Goal: Task Accomplishment & Management: Complete application form

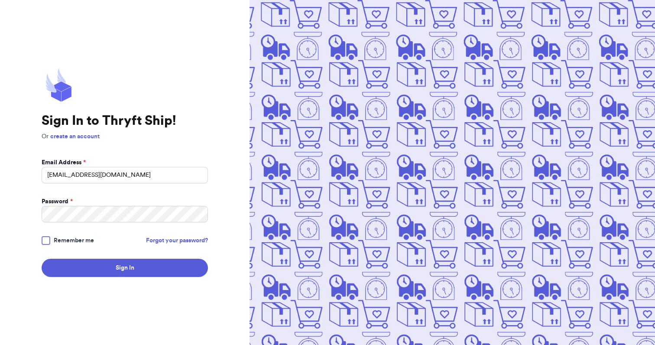
type input "loliku.designs@gmail.com"
click at [42, 259] on button "Sign In" at bounding box center [125, 268] width 166 height 18
click at [104, 174] on input "loliku.designs@gmail.com" at bounding box center [125, 175] width 166 height 16
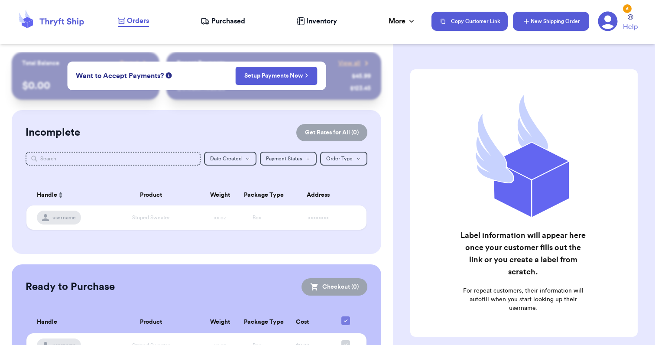
click at [546, 23] on button "New Shipping Order" at bounding box center [551, 21] width 76 height 19
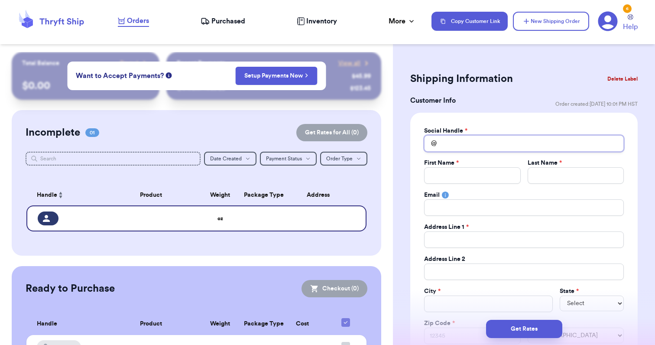
click at [507, 139] on input "Total Amount Paid" at bounding box center [524, 143] width 200 height 16
type input "D"
type input "Di"
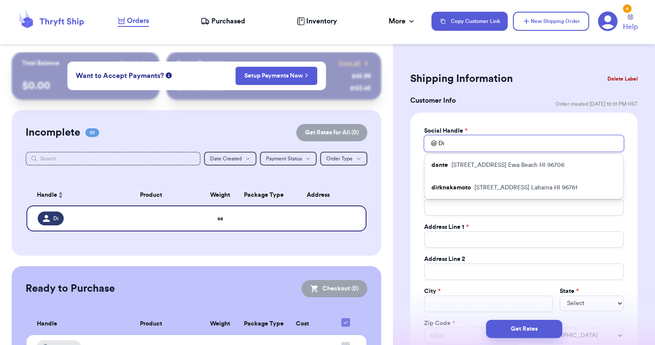
type input "Dil"
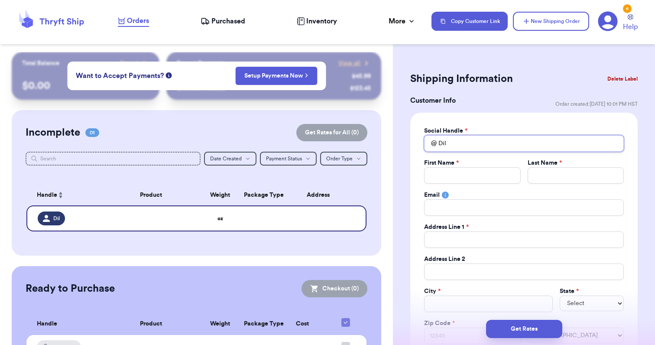
type input "Dily"
type input "Dilyu"
type input "Dilyun"
type input "Dilyuns"
type input "Dilyunsm"
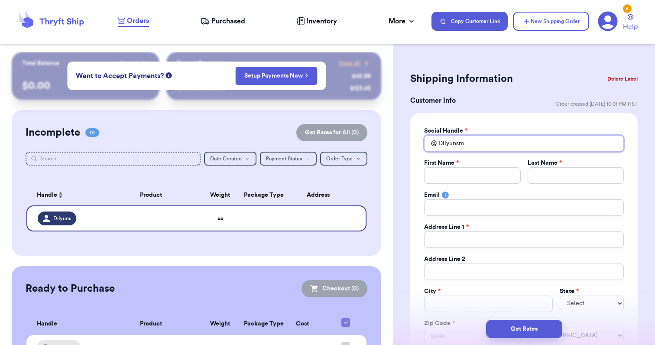
type input "Dilyunsmi"
type input "Dilyunsmic"
type input "Dilyunsmich"
type input "Dilyunsmicha"
type input "Dilyunsmichae"
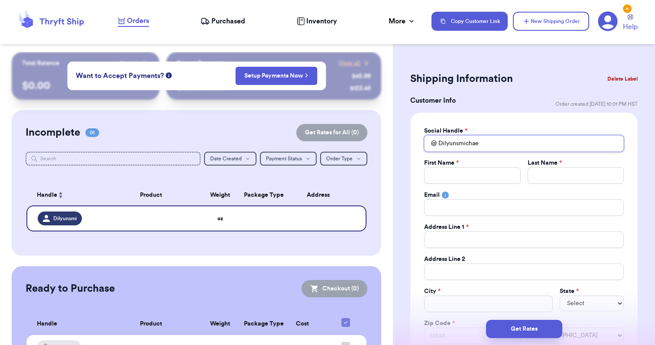
type input "Dilyunsmichael"
click at [499, 171] on input "Total Amount Paid" at bounding box center [472, 175] width 96 height 16
type input "D"
type input "Di"
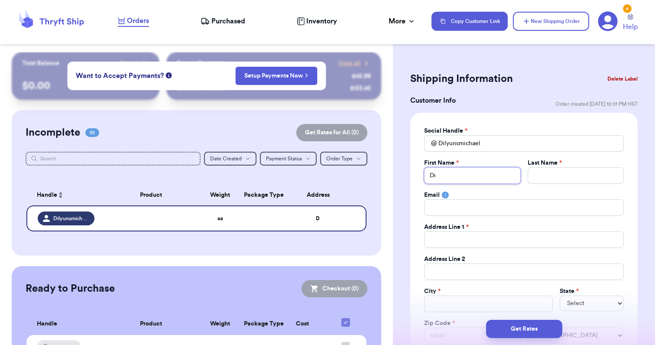
type input "Dil"
type input "Dily"
type input "Dilyu"
type input "Dilyun"
type input "Dilyuna"
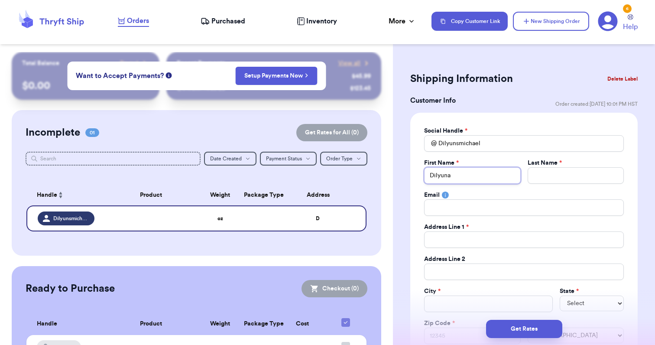
type input "Dilyun"
type input "Dilyuns"
click at [594, 176] on input "Total Amount Paid" at bounding box center [575, 175] width 96 height 16
type input "M"
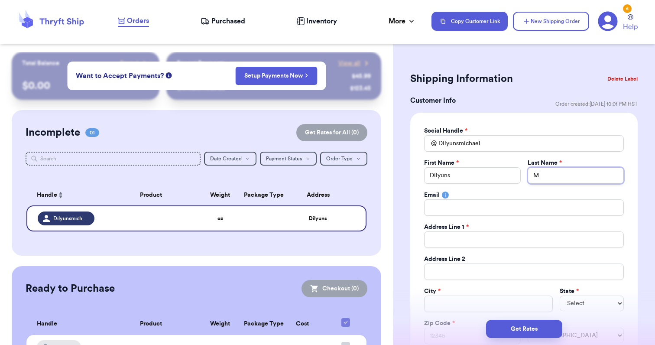
type input "Mi"
type input "Mic"
type input "Mich"
type input "Micha"
type input "Michae"
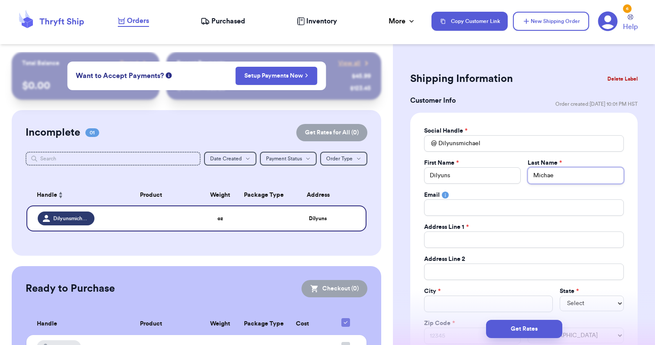
type input "Michael"
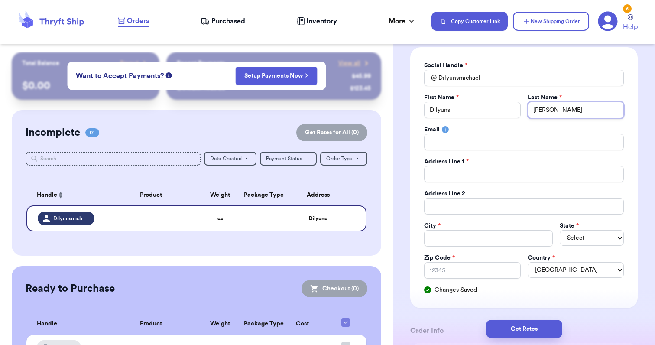
scroll to position [72, 0]
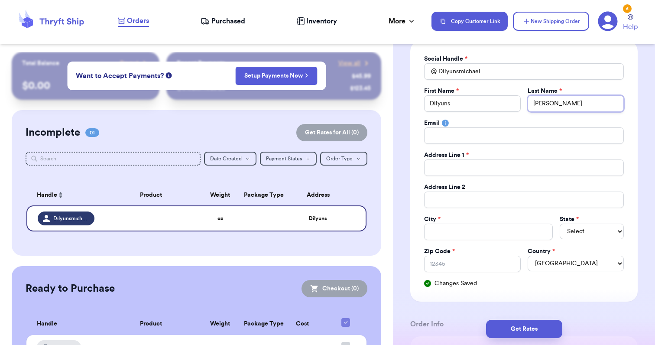
type input "Michael"
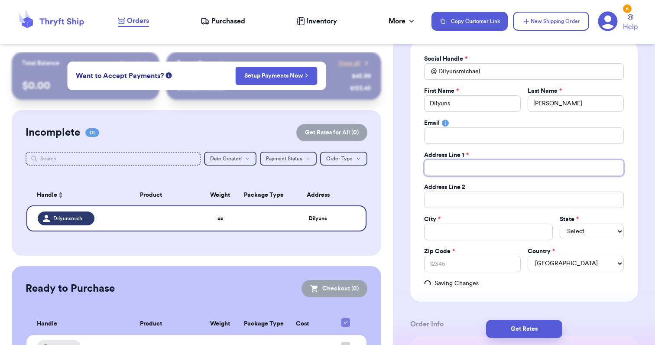
click at [547, 169] on input "Total Amount Paid" at bounding box center [524, 167] width 200 height 16
type input "4"
type input "41"
type input "41-"
type input "41-5"
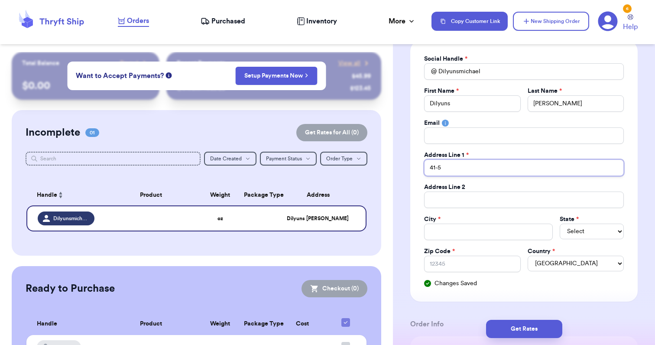
type input "41-55"
type input "41-5"
type input "41-52"
type input "41-522"
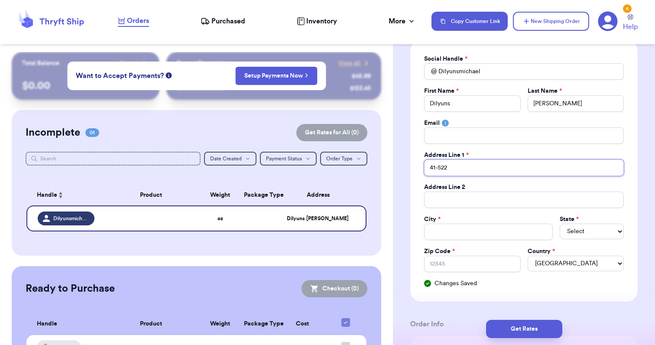
type input "41-522 P"
type input "41-522 Po"
type input "41-522 Poa"
type input "41-522 Poal"
type input "41-522 Poali"
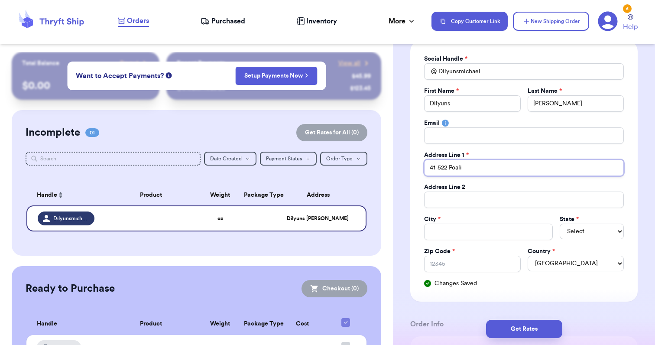
type input "41-522 Poalim"
type input "41-522 Poalima"
type input "41-522 Poalima S"
type input "41-522 Poalima St"
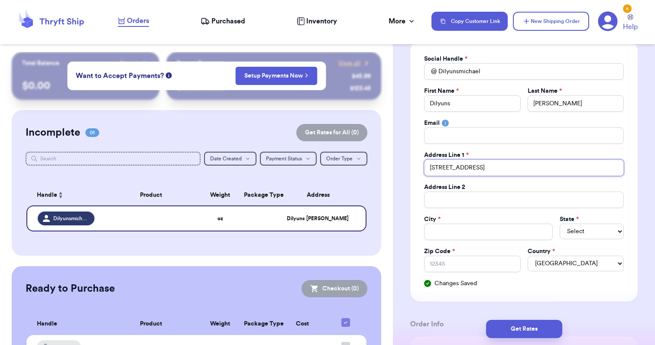
type input "41-522 Poalima St."
type input "41-522 Poalima St. #"
type input "41-522 Poalima St. #1"
type input "41-522 Poalima St. #14"
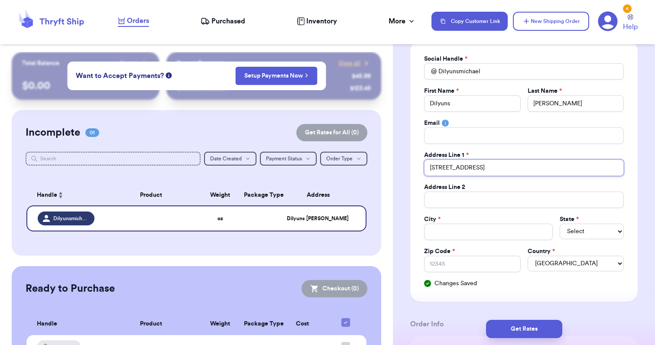
type input "41-522 Poalima St. #14"
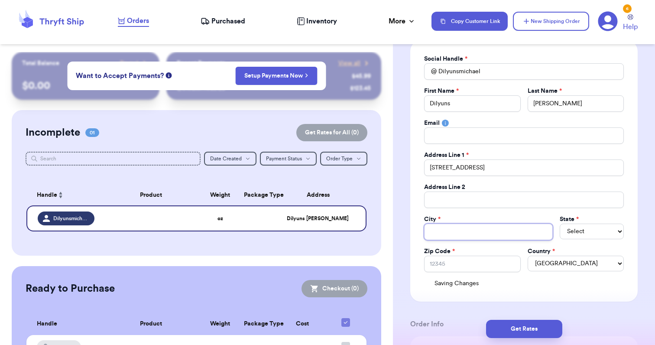
click at [502, 227] on input "Total Amount Paid" at bounding box center [488, 231] width 129 height 16
type input "W"
type input "Wa"
type input "Wai"
type input "Waim"
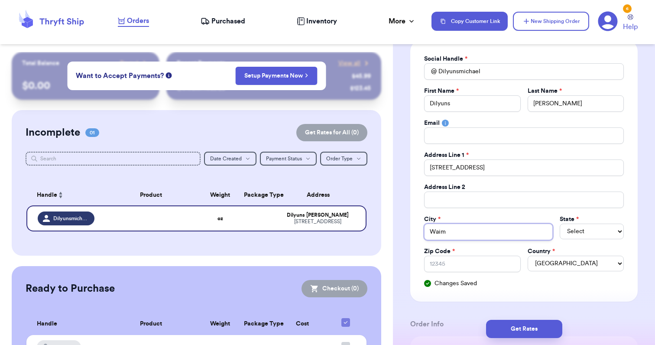
type input "Waima"
type input "Waiman"
type input "Waimana"
type input "Waimanal"
type input "Waimanalo"
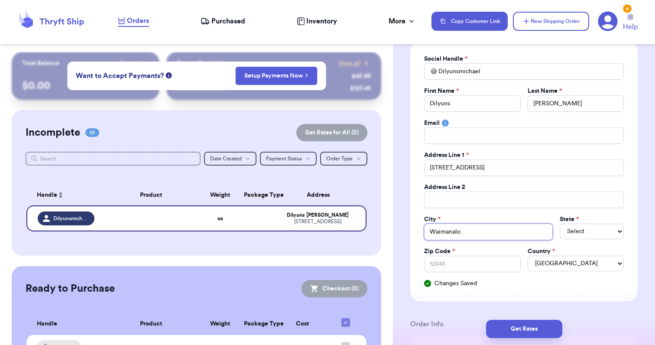
type input "Waimanalo"
select select "HI"
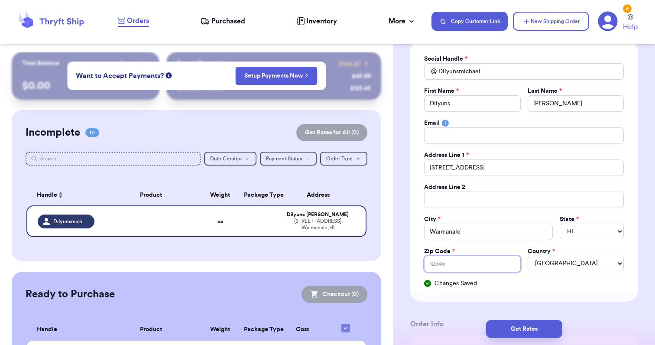
type input "9"
type input "96"
type input "967"
type input "9679"
type input "96795"
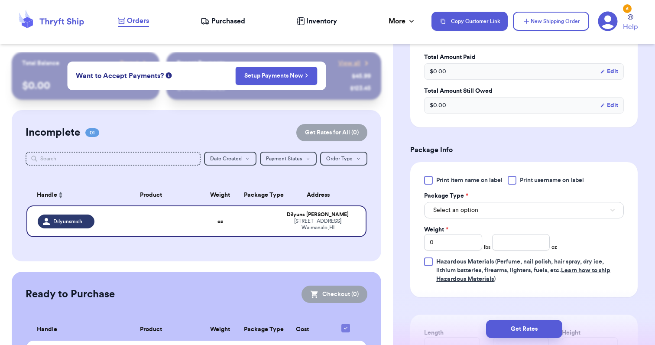
scroll to position [447, 0]
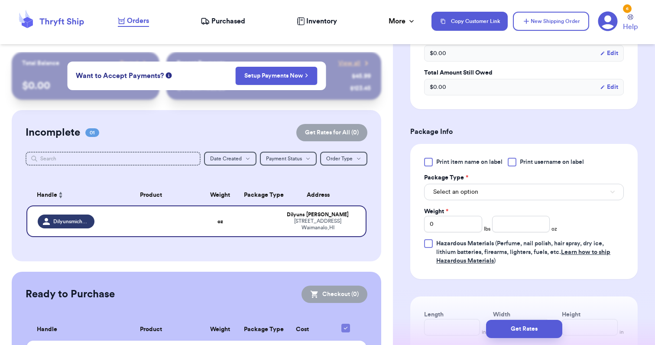
type input "96795"
click at [505, 195] on button "Select an option" at bounding box center [524, 192] width 200 height 16
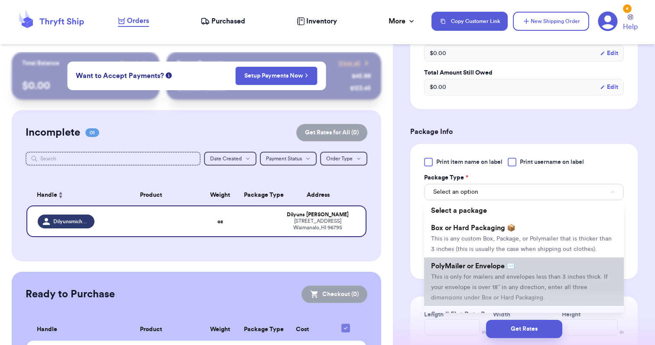
click at [472, 274] on span "This is only for mailers and envelopes less than 3 inches thick. If your envelo…" at bounding box center [519, 287] width 177 height 27
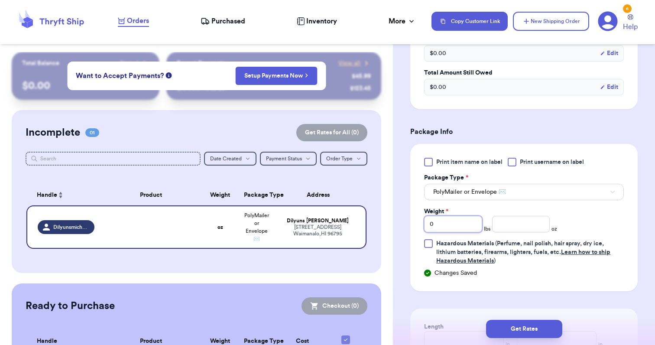
click at [461, 223] on input "0" at bounding box center [453, 224] width 58 height 16
type input "1"
click at [509, 222] on input "number" at bounding box center [521, 224] width 58 height 16
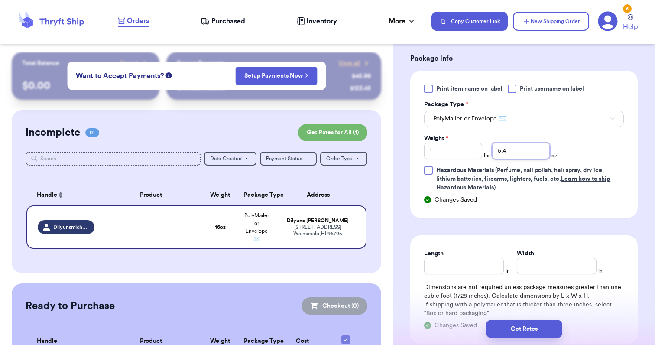
scroll to position [626, 0]
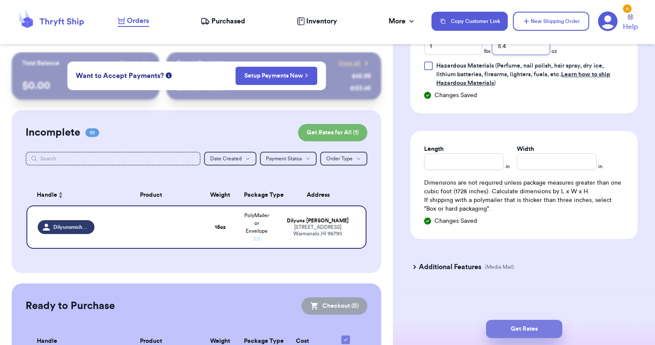
type input "5.4"
click at [513, 324] on button "Get Rates" at bounding box center [524, 329] width 76 height 18
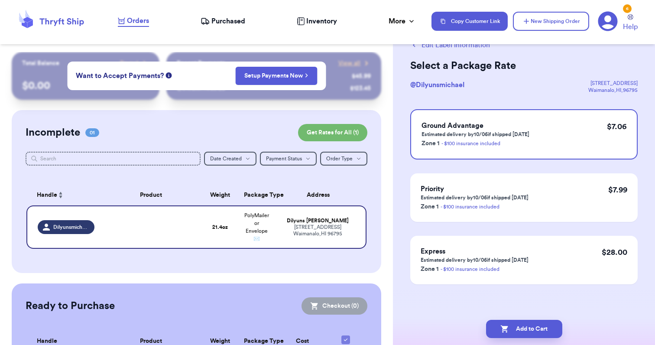
scroll to position [0, 0]
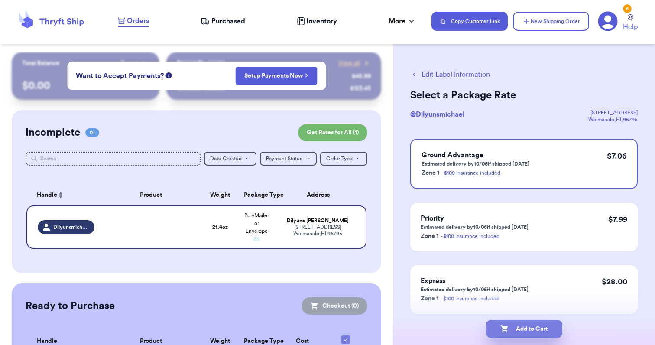
click at [509, 328] on button "Add to Cart" at bounding box center [524, 329] width 76 height 18
checkbox input "true"
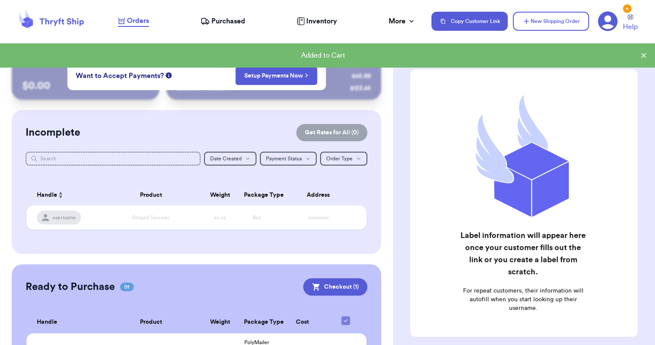
click at [214, 18] on span "Purchased" at bounding box center [228, 21] width 34 height 10
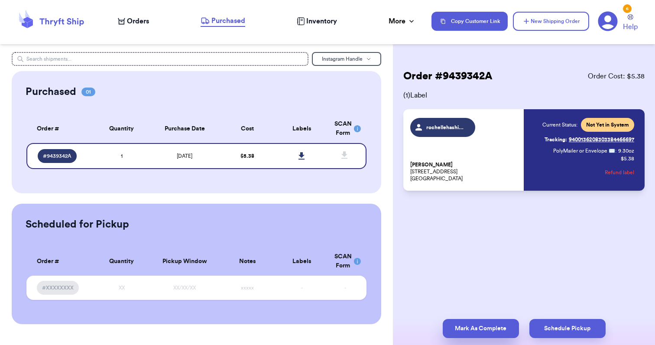
click at [463, 326] on button "Mark As Complete" at bounding box center [481, 328] width 76 height 19
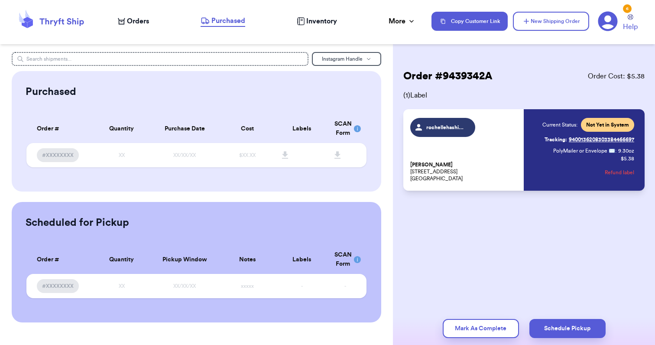
click at [133, 24] on span "Orders" at bounding box center [138, 21] width 22 height 10
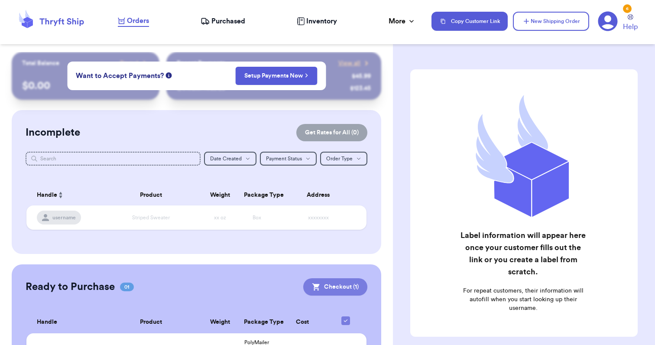
click at [349, 282] on button "Checkout ( 1 )" at bounding box center [335, 286] width 64 height 17
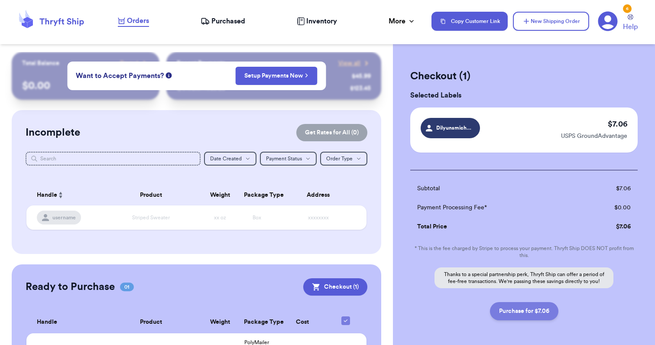
click at [514, 309] on button "Purchase for $7.06" at bounding box center [524, 311] width 68 height 18
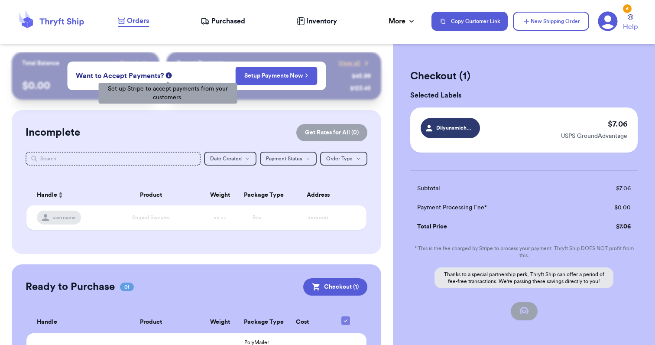
checkbox input "false"
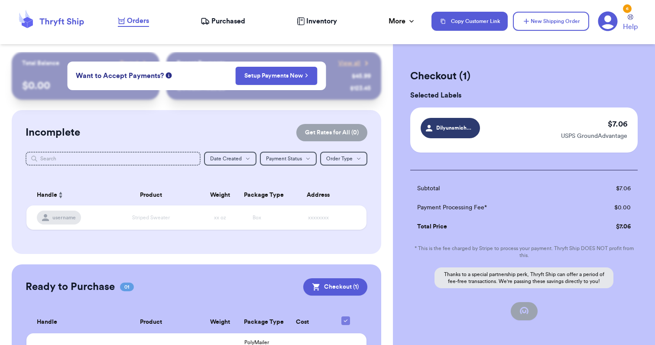
checkbox input "true"
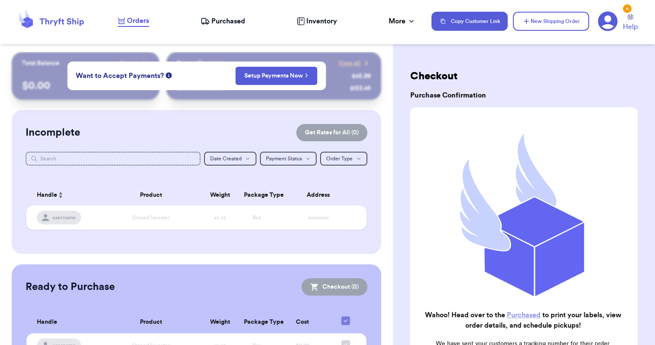
click at [230, 23] on span "Purchased" at bounding box center [228, 21] width 34 height 10
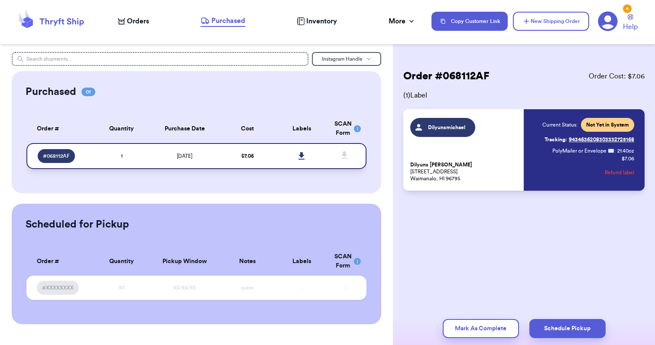
click at [304, 156] on icon at bounding box center [301, 156] width 6 height 8
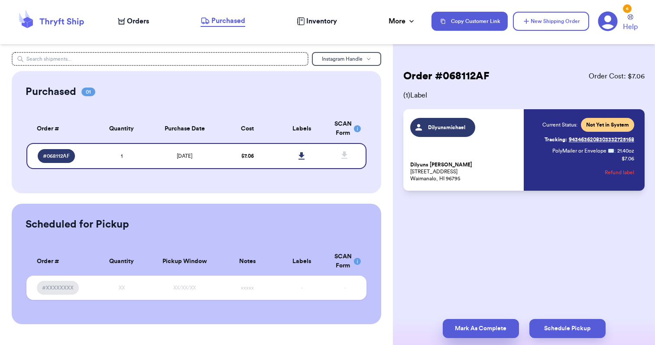
click at [467, 330] on button "Mark As Complete" at bounding box center [481, 328] width 76 height 19
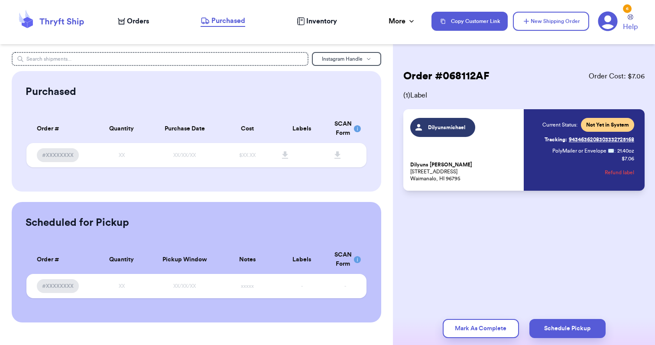
click at [610, 29] on icon at bounding box center [607, 21] width 19 height 19
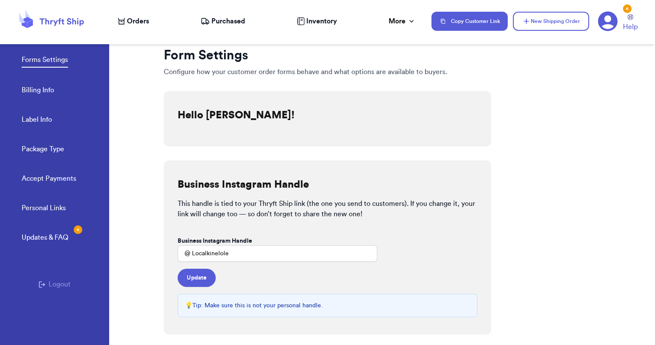
click at [62, 285] on button "Logout" at bounding box center [55, 284] width 32 height 10
